Goal: Register for event/course

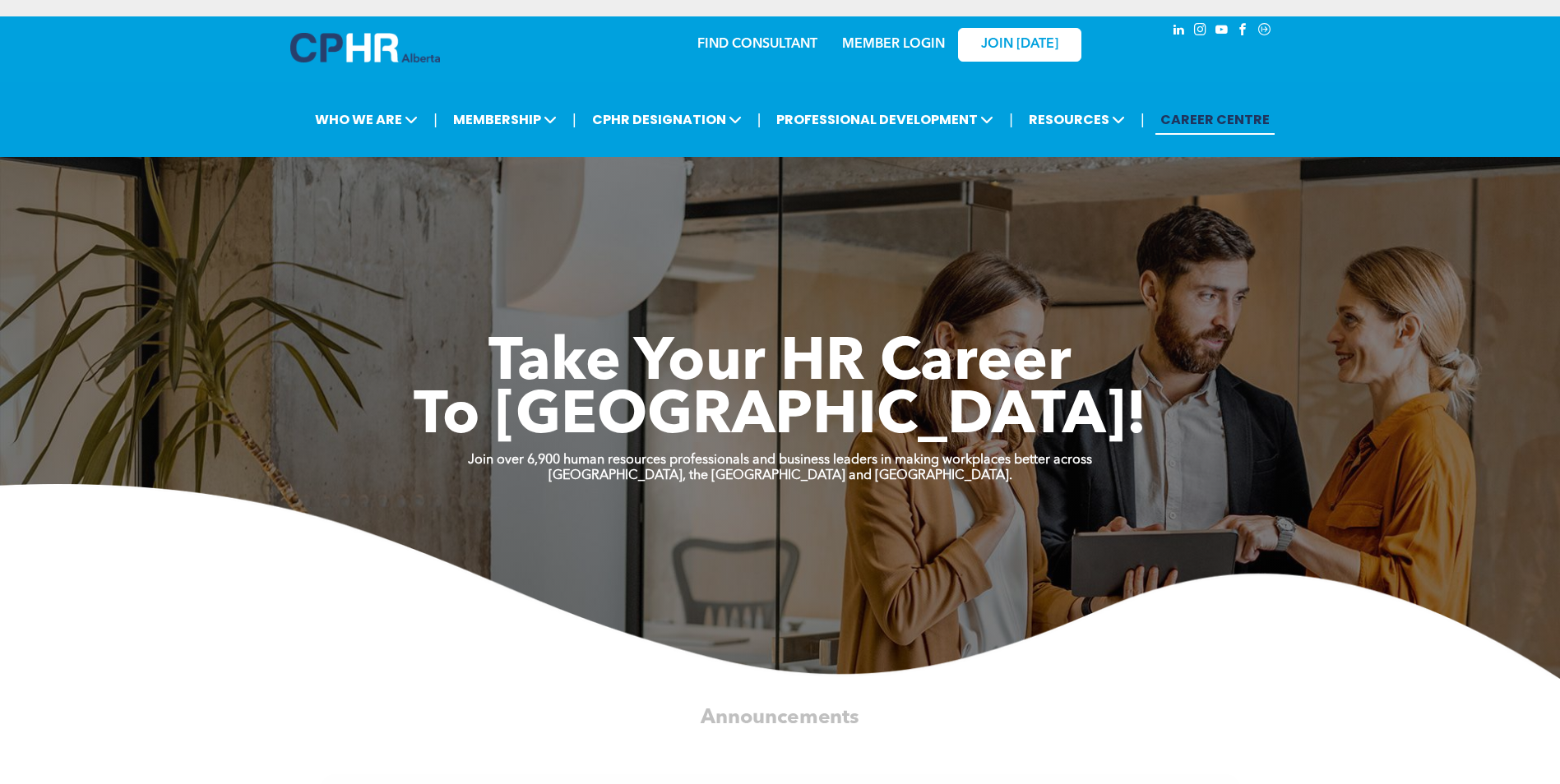
click at [894, 41] on link "MEMBER LOGIN" at bounding box center [894, 44] width 102 height 13
click at [917, 48] on link "MEMBER LOGIN" at bounding box center [894, 44] width 102 height 13
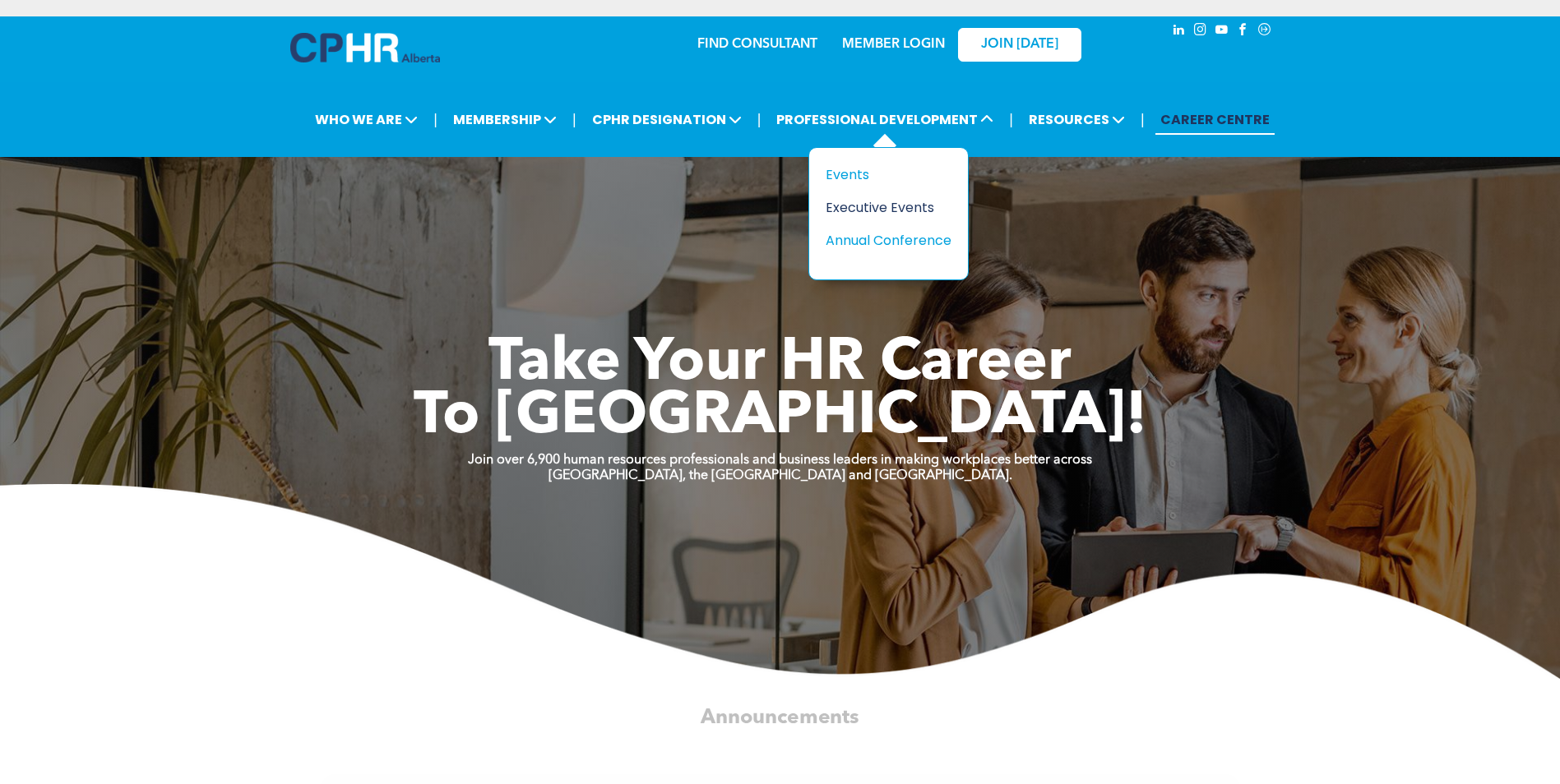
drag, startPoint x: 856, startPoint y: 177, endPoint x: 855, endPoint y: 200, distance: 23.0
click at [856, 177] on div "Events" at bounding box center [882, 175] width 114 height 20
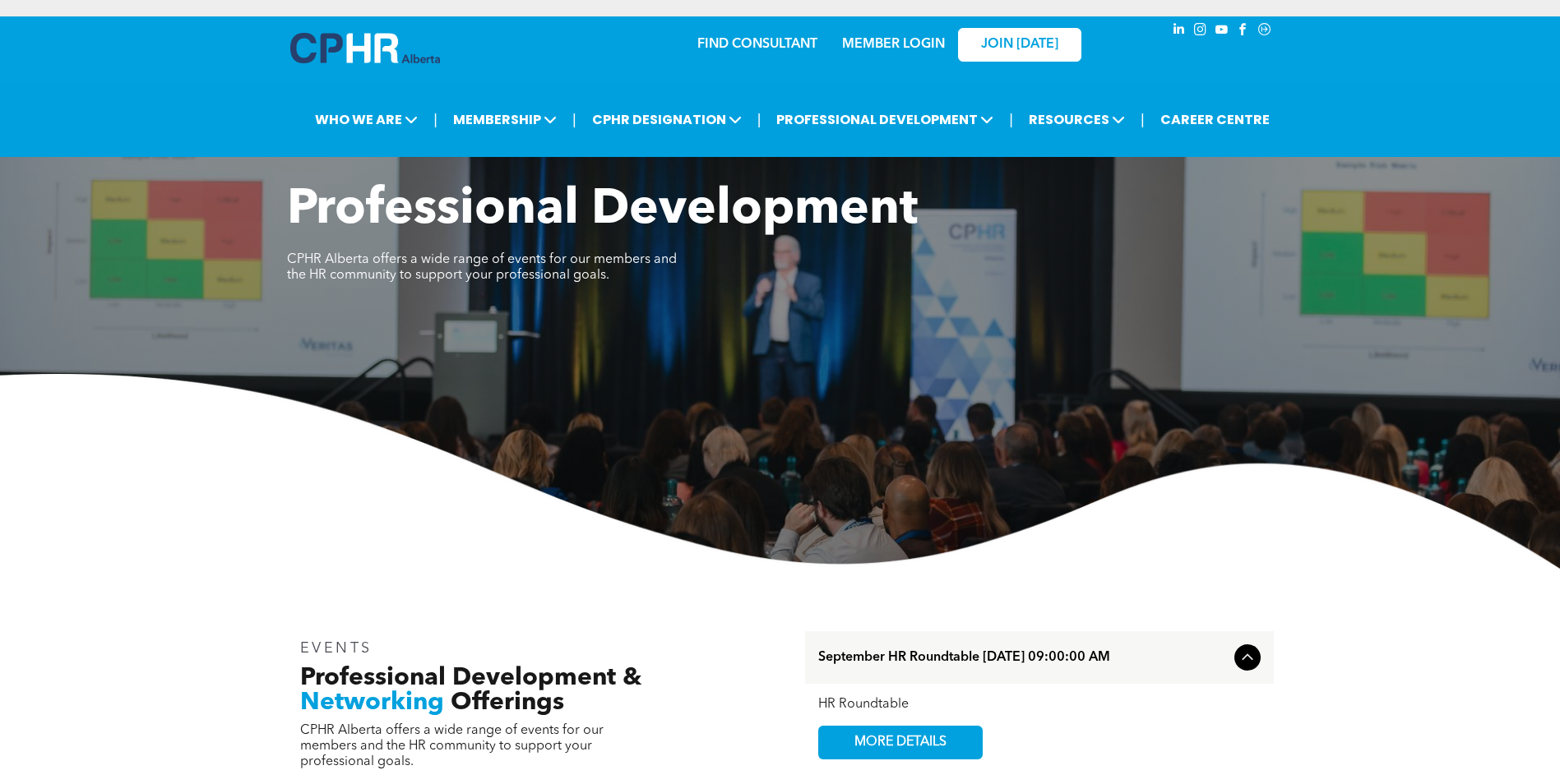
scroll to position [575, 0]
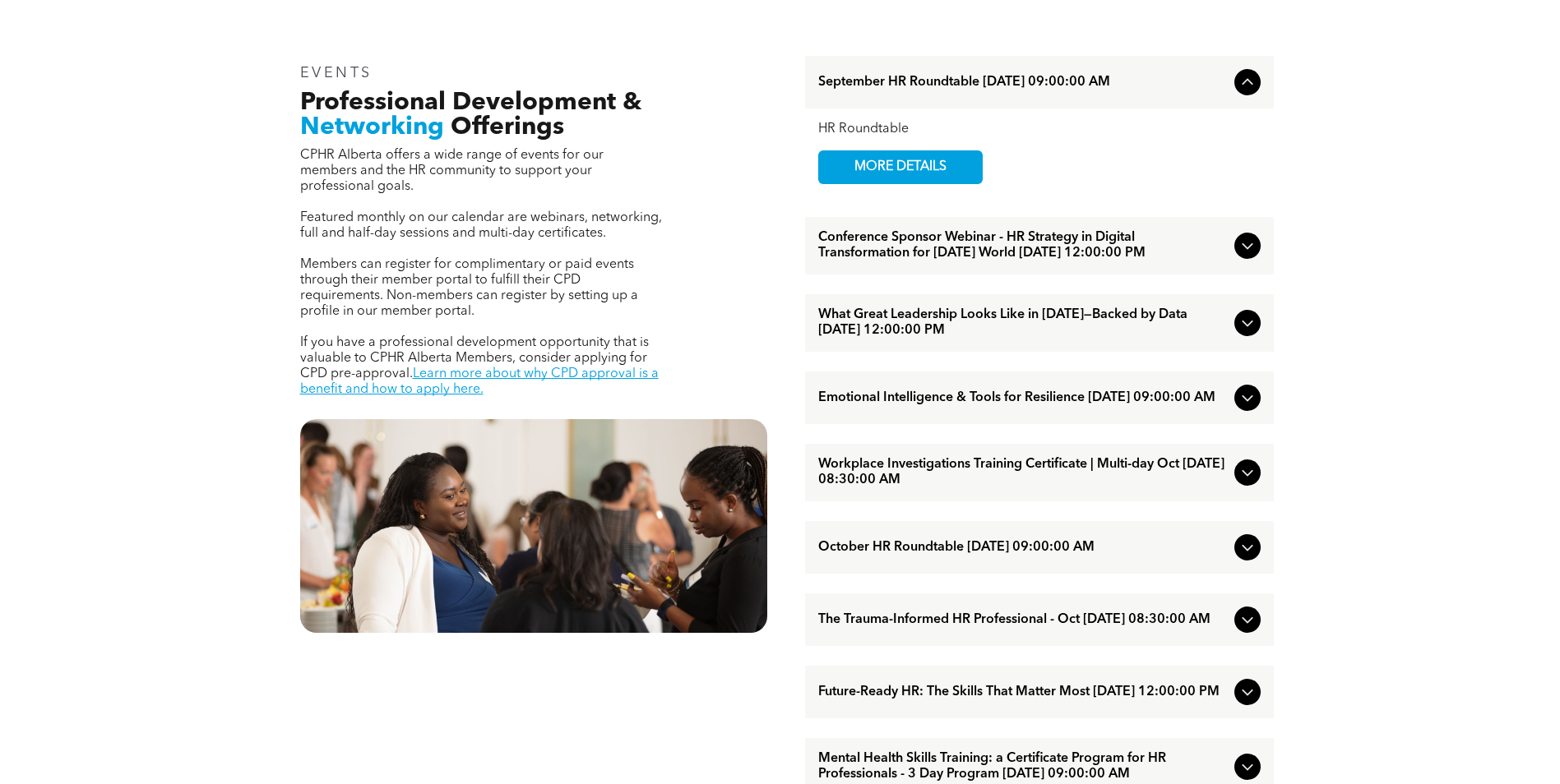
click at [1054, 330] on span "What Great Leadership Looks Like in [DATE]—Backed by Data [DATE] 12:00:00 PM" at bounding box center [1023, 322] width 410 height 32
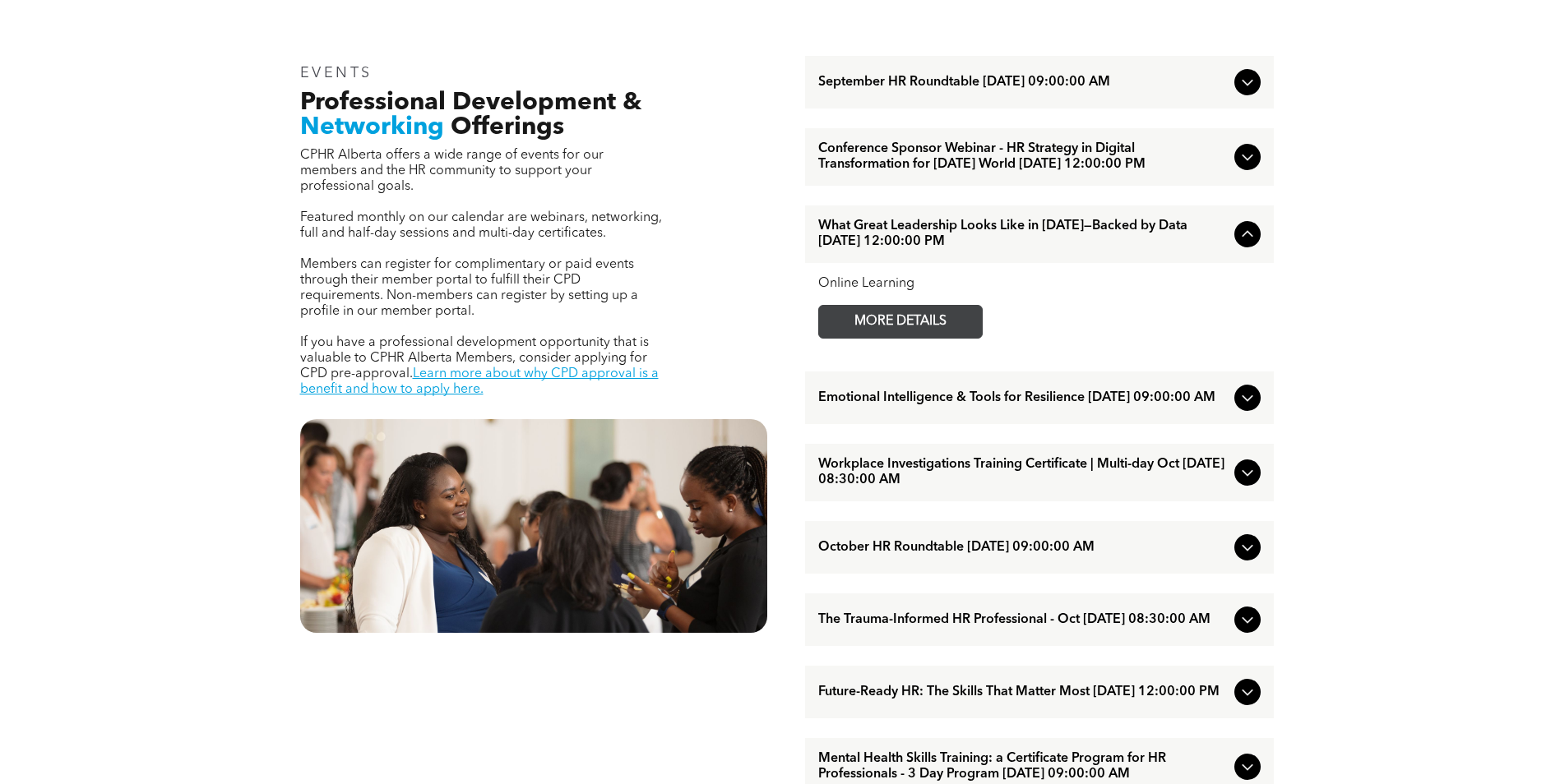
click at [965, 334] on link "MORE DETAILS" at bounding box center [900, 322] width 165 height 34
